Goal: Task Accomplishment & Management: Use online tool/utility

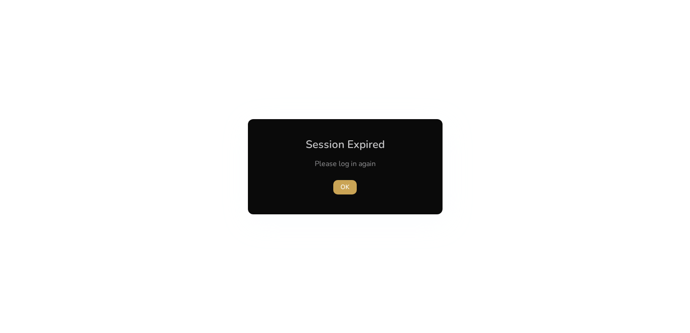
drag, startPoint x: 0, startPoint y: 0, endPoint x: 341, endPoint y: 185, distance: 387.4
click at [341, 185] on span "OK" at bounding box center [345, 186] width 9 height 9
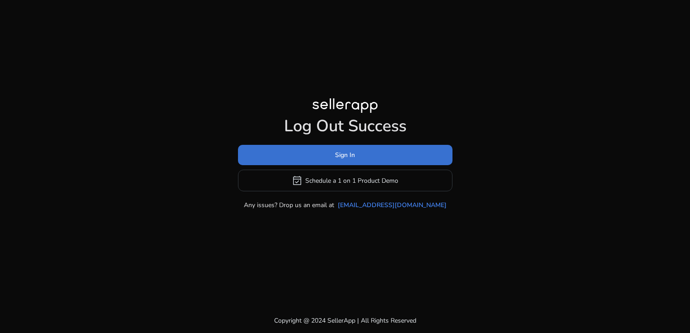
click at [333, 162] on span at bounding box center [345, 156] width 215 height 22
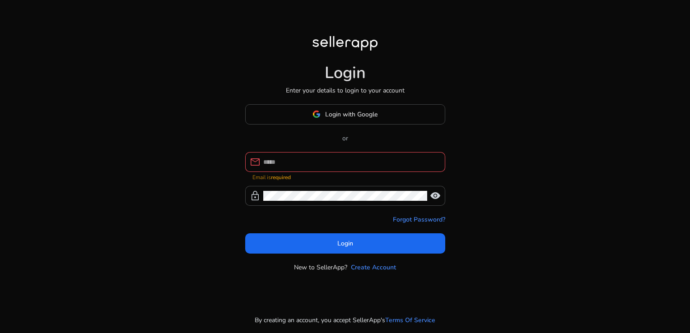
click at [352, 160] on div at bounding box center [350, 162] width 175 height 20
type input "**********"
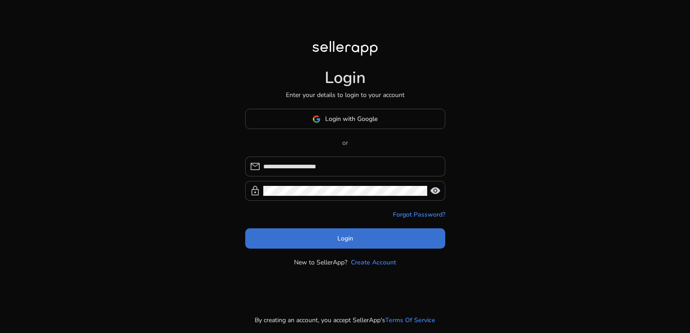
click at [369, 242] on span at bounding box center [345, 239] width 200 height 22
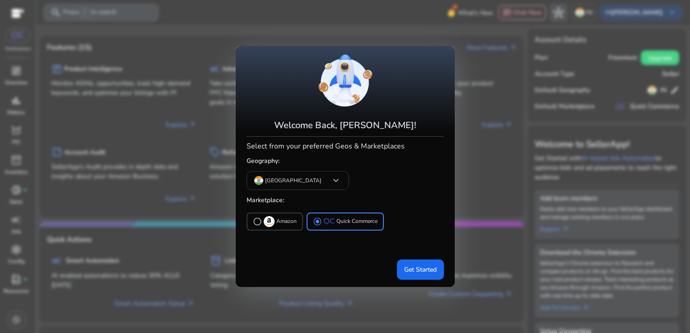
click at [444, 270] on div "Welcome Back, [PERSON_NAME]! Select from your preferred Geos & Marketplaces Geo…" at bounding box center [345, 166] width 219 height 226
click at [437, 270] on span at bounding box center [420, 270] width 47 height 22
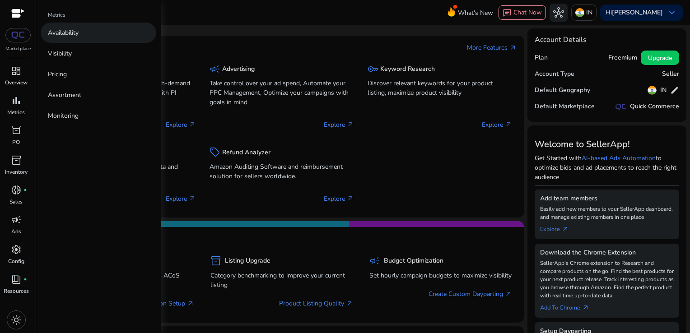
click at [87, 28] on link "Availability" at bounding box center [99, 33] width 116 height 20
select select "*"
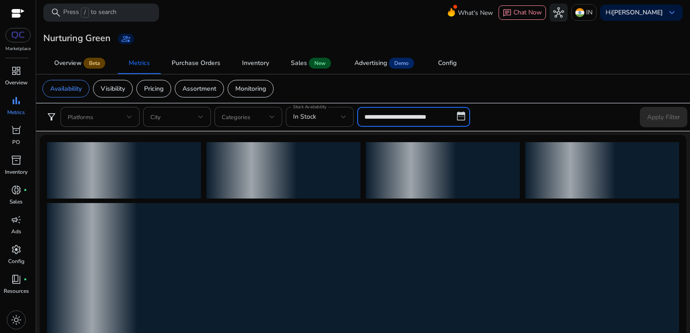
click at [399, 124] on input "**********" at bounding box center [413, 117] width 113 height 20
select select "*"
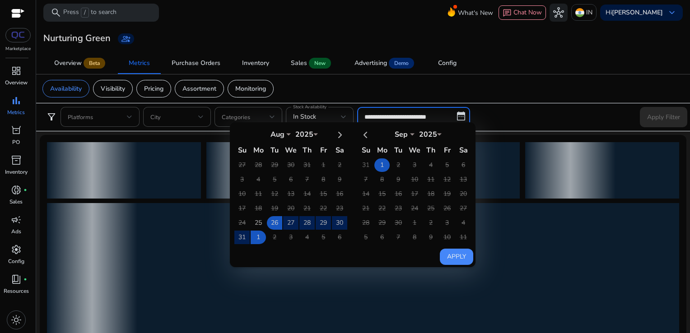
click at [380, 168] on td "1" at bounding box center [381, 166] width 15 height 14
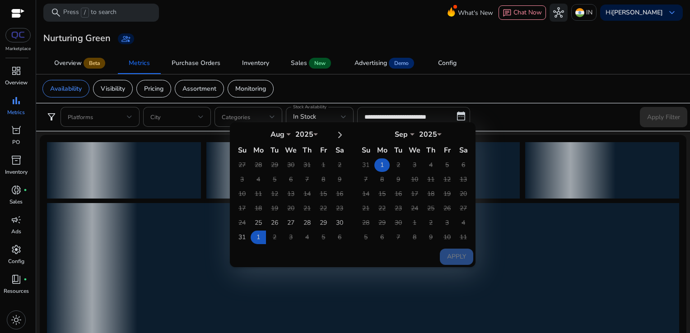
click at [380, 168] on td "1" at bounding box center [381, 166] width 15 height 14
click at [454, 263] on div "Aug *** *** *** *** *** *** *** *** *** *** *** *** 2025 **** Su Mo Tu We Th Fr…" at bounding box center [353, 194] width 246 height 145
click at [453, 259] on button "Apply" at bounding box center [456, 257] width 33 height 16
type input "**********"
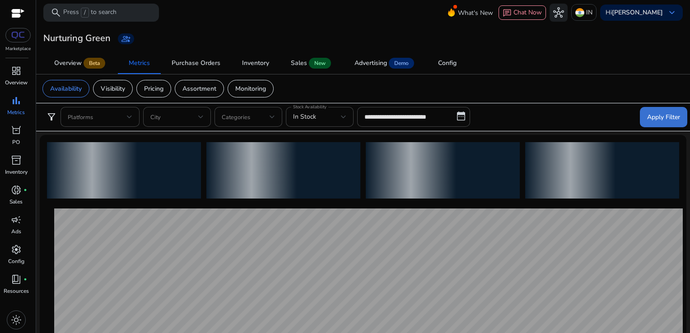
click at [669, 118] on span "Apply Filter" at bounding box center [663, 116] width 33 height 9
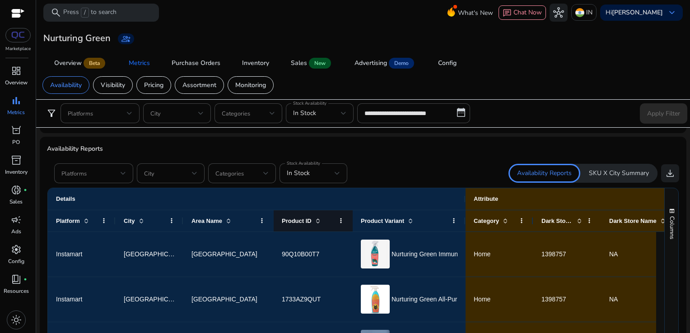
scroll to position [529, 0]
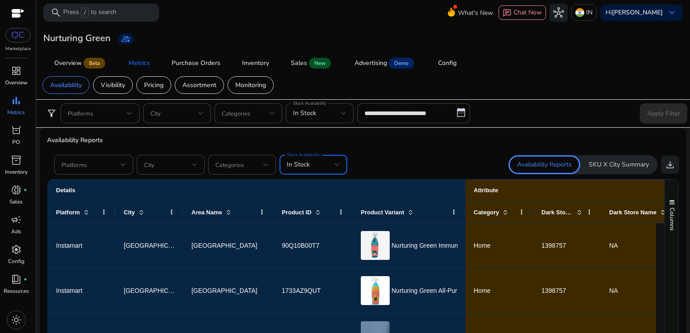
click at [318, 168] on div "In Stock" at bounding box center [311, 165] width 48 height 10
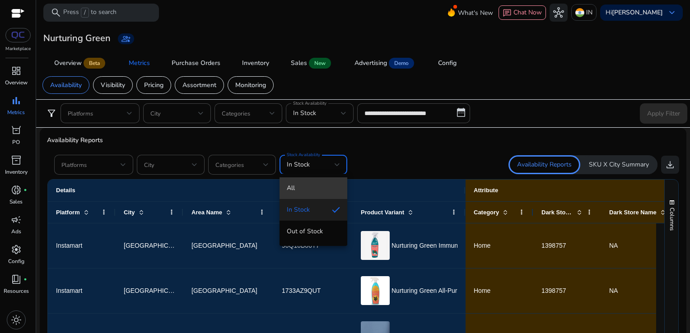
click at [291, 188] on span "All" at bounding box center [313, 188] width 53 height 10
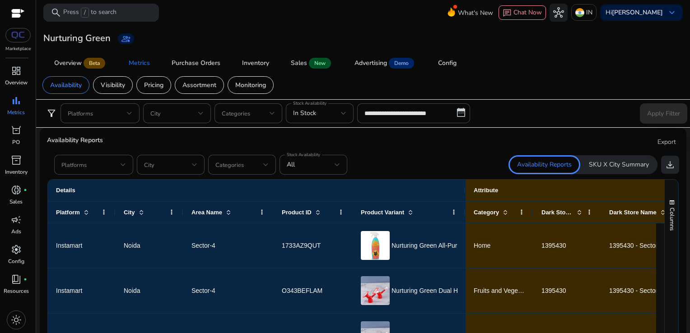
click at [668, 163] on span "download" at bounding box center [670, 164] width 11 height 11
click at [406, 148] on div at bounding box center [363, 151] width 632 height 7
